Goal: Information Seeking & Learning: Learn about a topic

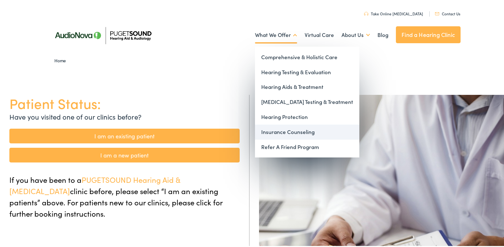
click at [296, 132] on link "Insurance Counseling" at bounding box center [307, 130] width 104 height 15
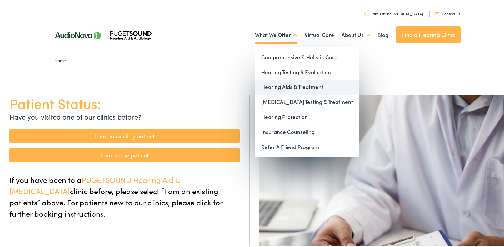
click at [290, 87] on link "Hearing Aids & Treatment" at bounding box center [307, 85] width 104 height 15
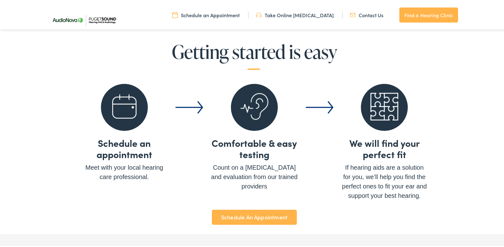
scroll to position [1152, 0]
